Goal: Task Accomplishment & Management: Use online tool/utility

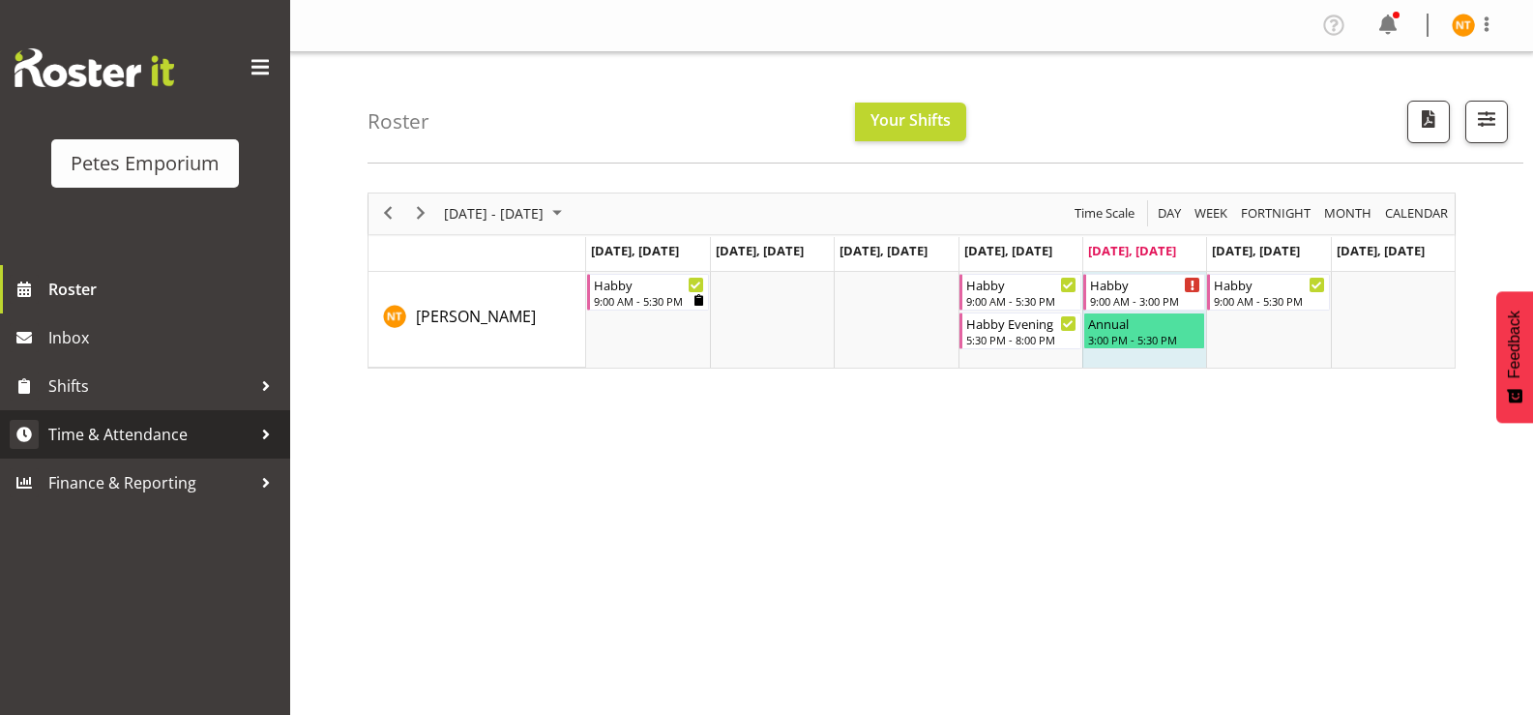
click at [109, 423] on span "Time & Attendance" at bounding box center [149, 434] width 203 height 29
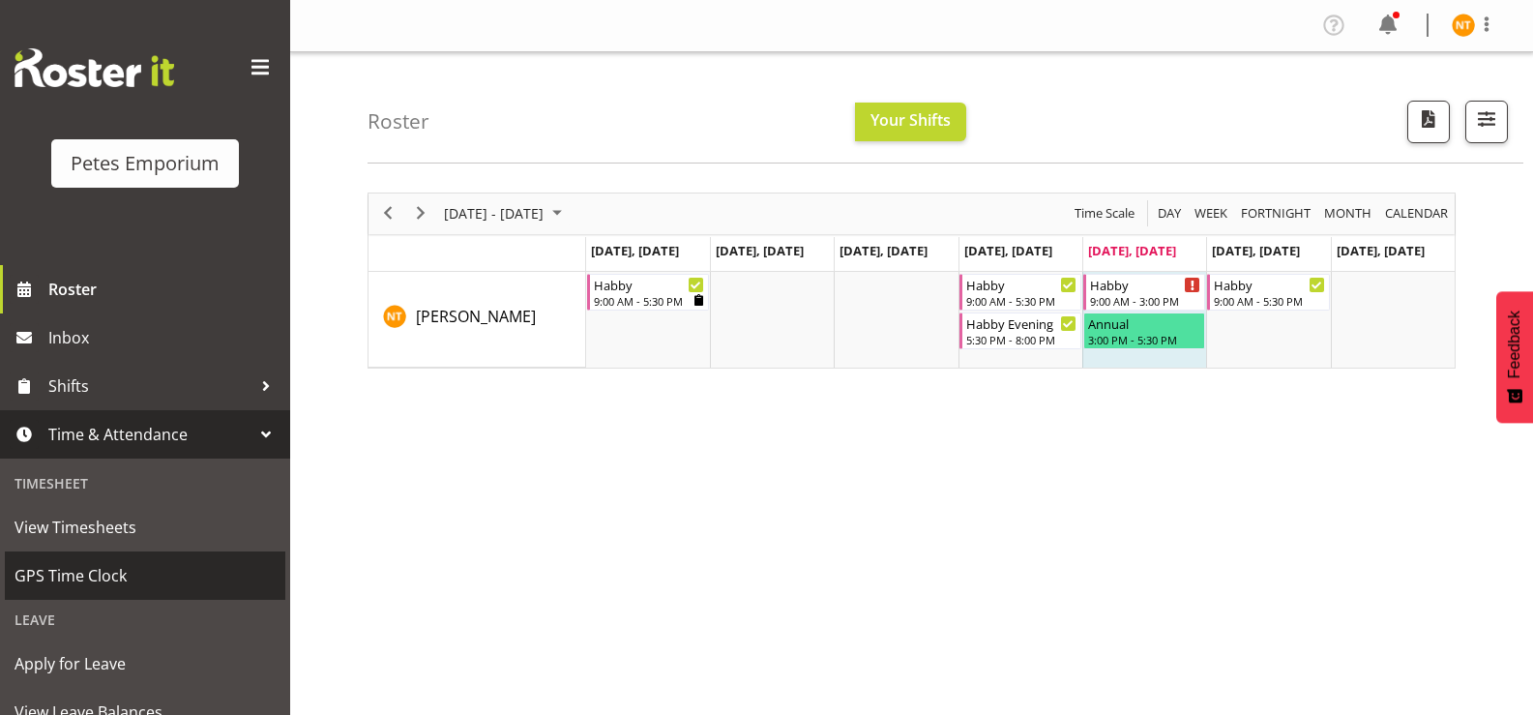
click at [80, 573] on span "GPS Time Clock" at bounding box center [145, 575] width 261 height 29
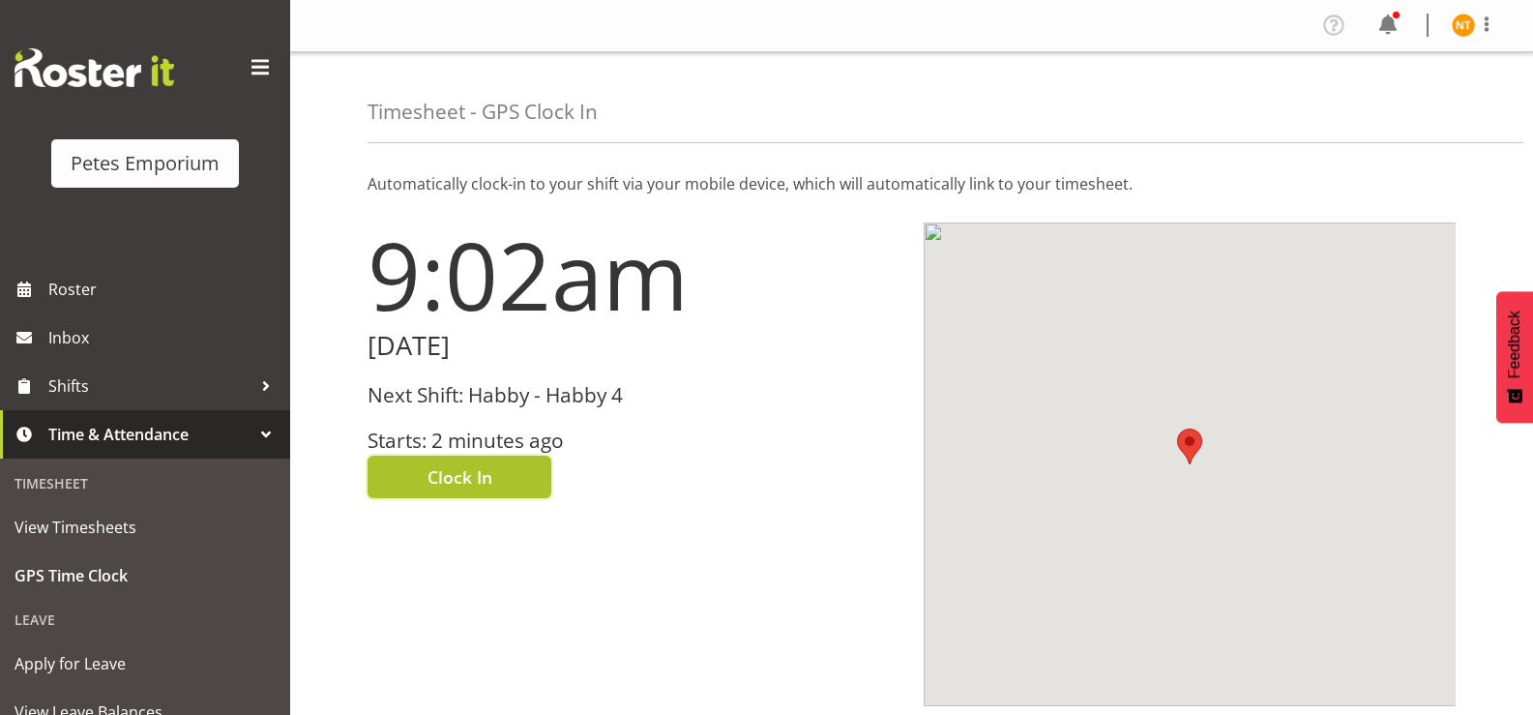
click at [441, 464] on span "Clock In" at bounding box center [459, 476] width 65 height 25
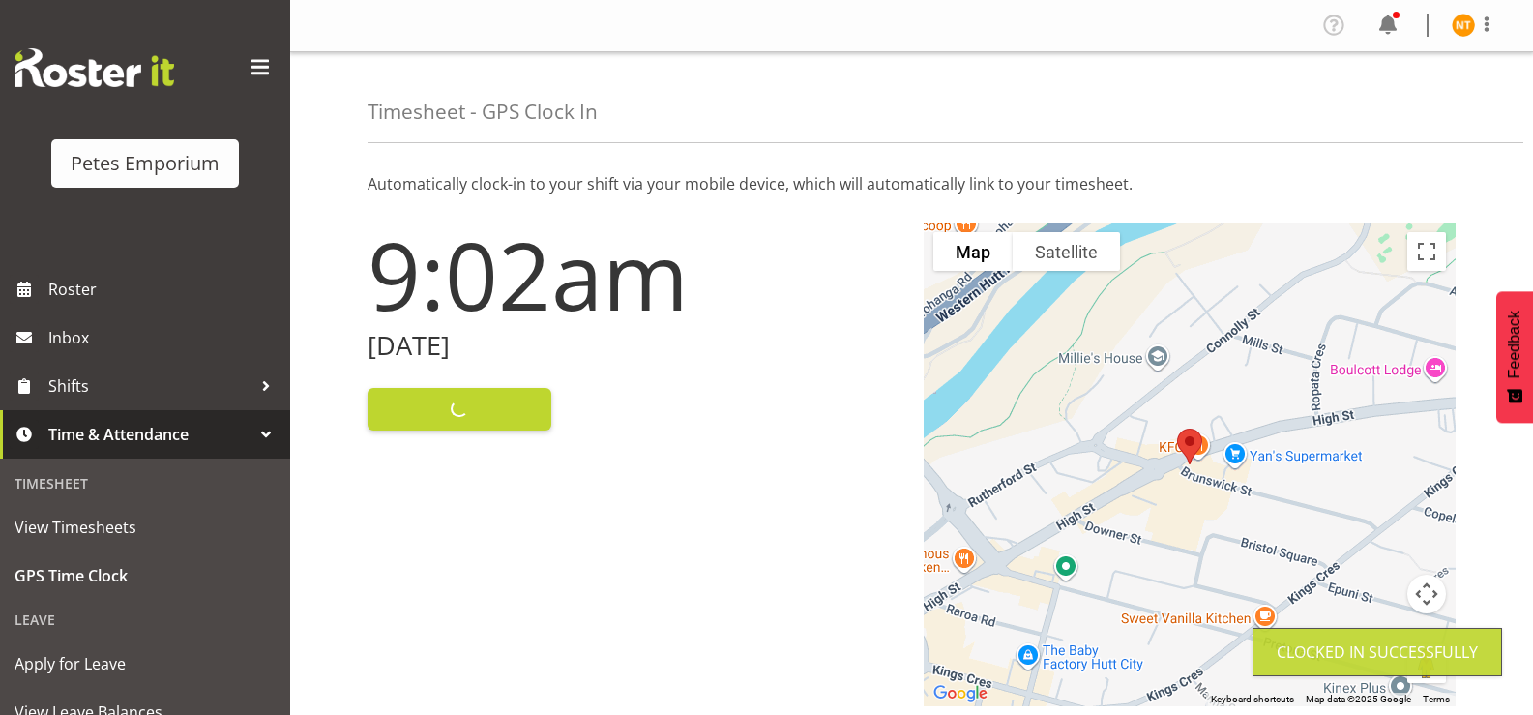
click at [1466, 25] on img at bounding box center [1463, 25] width 23 height 23
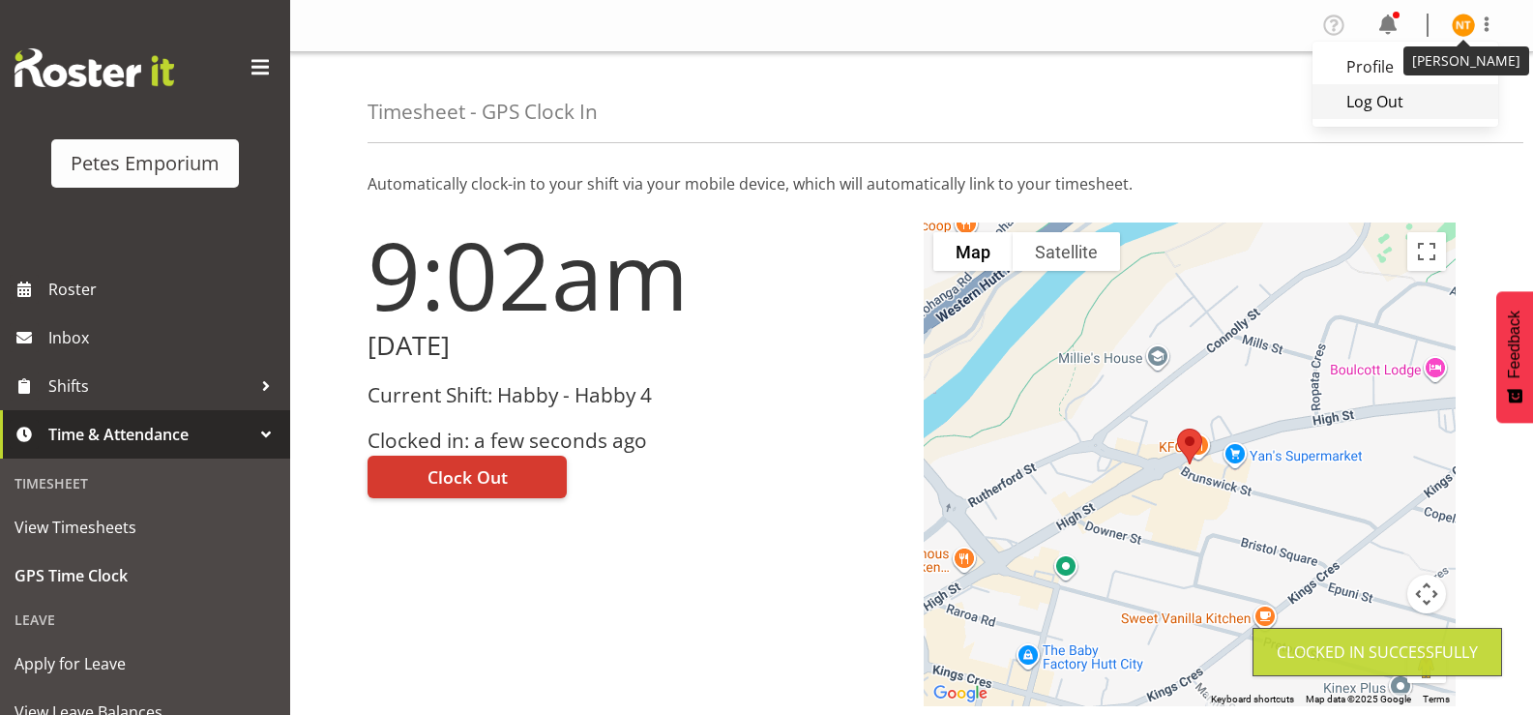
click at [1377, 96] on link "Log Out" at bounding box center [1405, 101] width 186 height 35
